Goal: Task Accomplishment & Management: Manage account settings

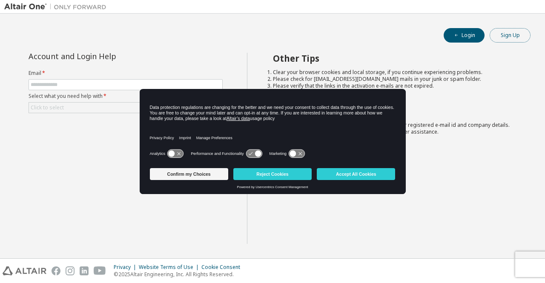
click at [506, 36] on button "Sign Up" at bounding box center [510, 35] width 41 height 14
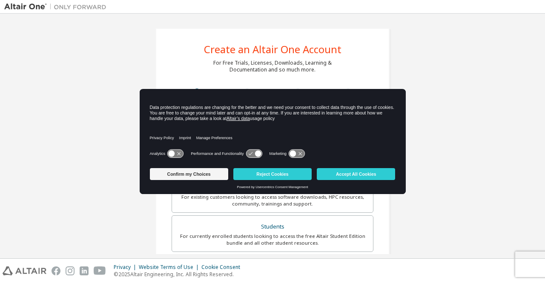
drag, startPoint x: 271, startPoint y: 98, endPoint x: 344, endPoint y: 156, distance: 93.1
click at [341, 165] on div "Data protection regulations are changing for the better and we need your consen…" at bounding box center [273, 141] width 266 height 105
click at [458, 82] on div "Create an Altair One Account For Free Trials, Licenses, Downloads, Learning & D…" at bounding box center [272, 243] width 537 height 451
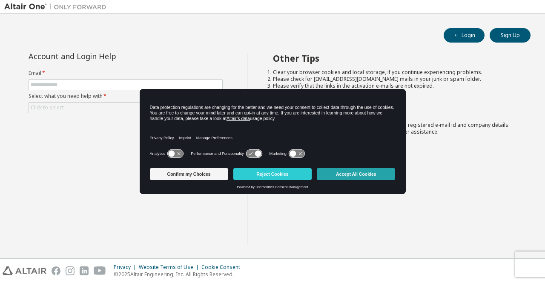
click at [340, 177] on button "Accept All Cookies" at bounding box center [356, 174] width 78 height 12
